Goal: Find specific page/section: Find specific page/section

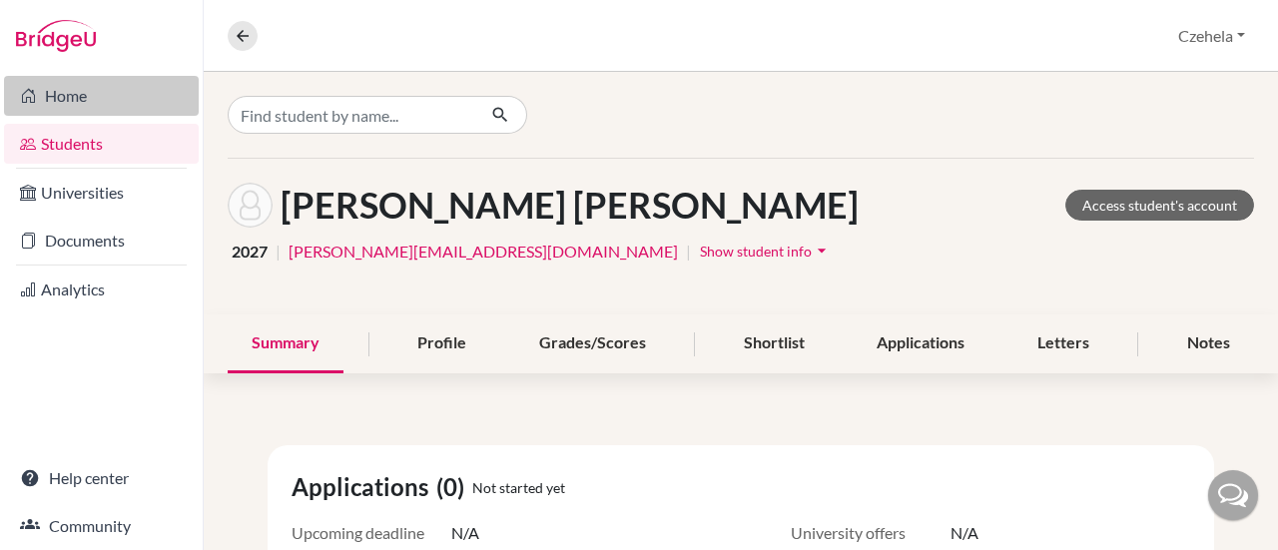
click at [53, 98] on link "Home" at bounding box center [101, 96] width 195 height 40
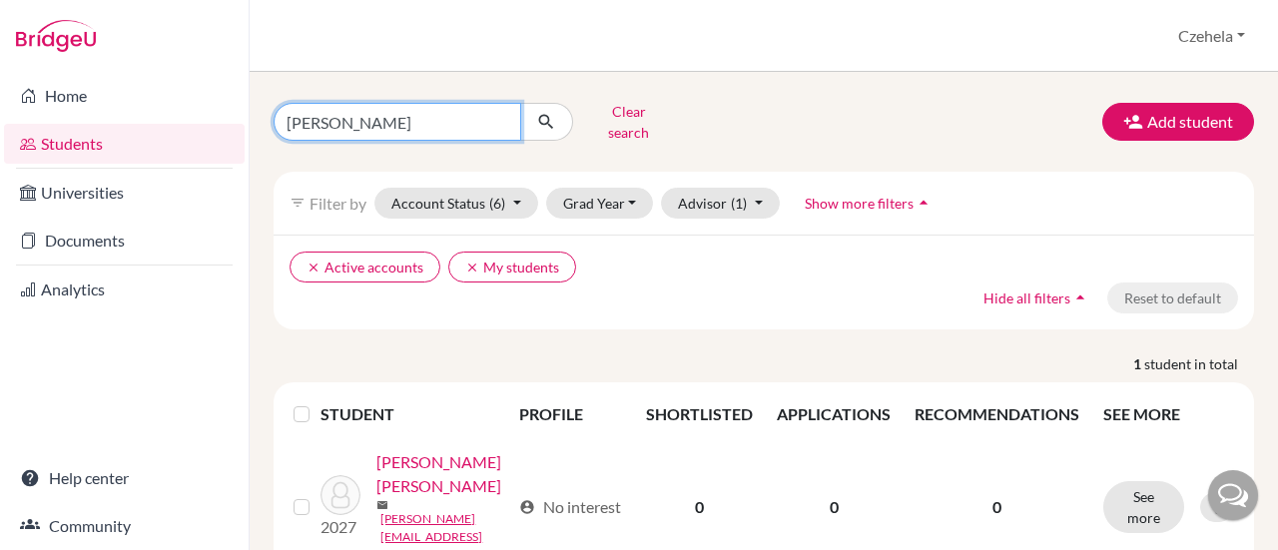
click at [503, 116] on input "[PERSON_NAME]" at bounding box center [398, 122] width 248 height 38
type input "[PERSON_NAME]"
click button "submit" at bounding box center [546, 122] width 53 height 38
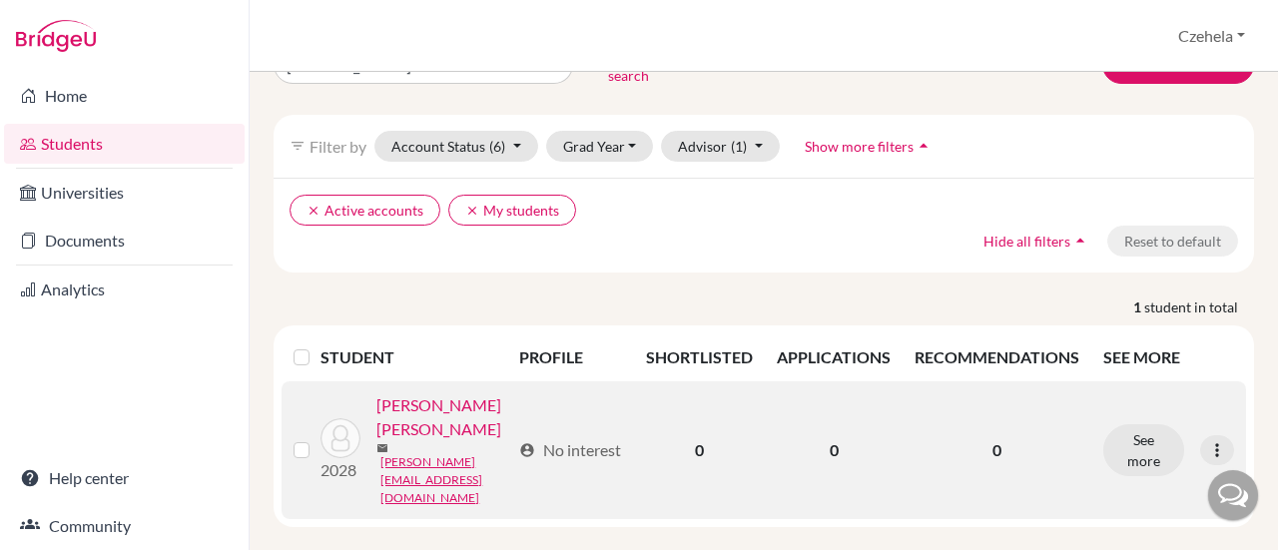
click at [381, 441] on link "[PERSON_NAME] [PERSON_NAME]" at bounding box center [443, 417] width 134 height 48
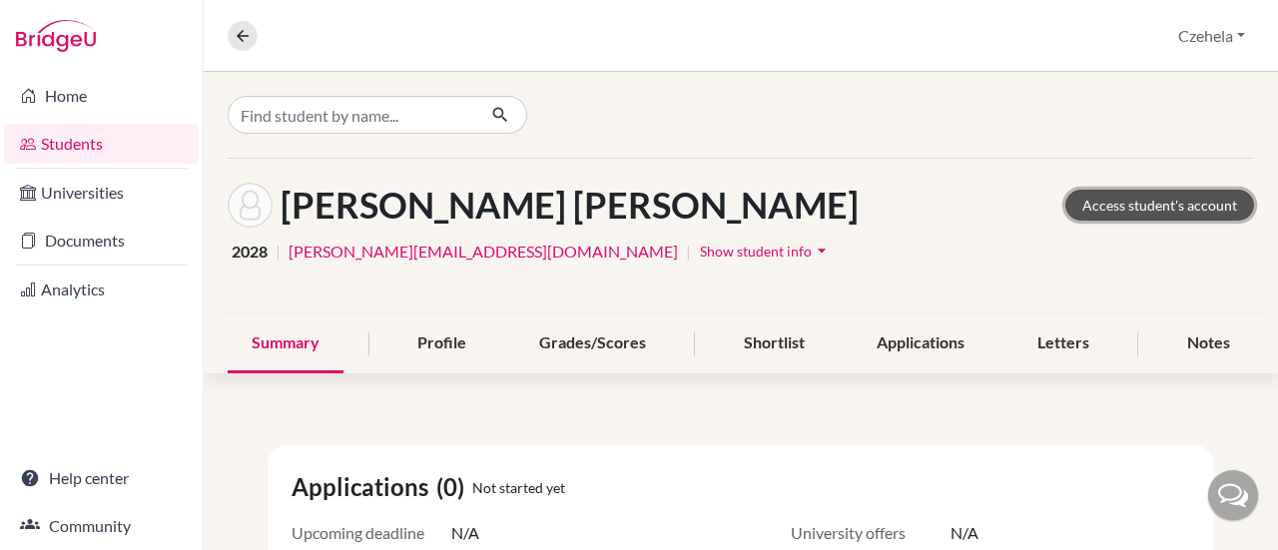
click at [1172, 207] on link "Access student's account" at bounding box center [1160, 205] width 189 height 31
